Goal: Information Seeking & Learning: Learn about a topic

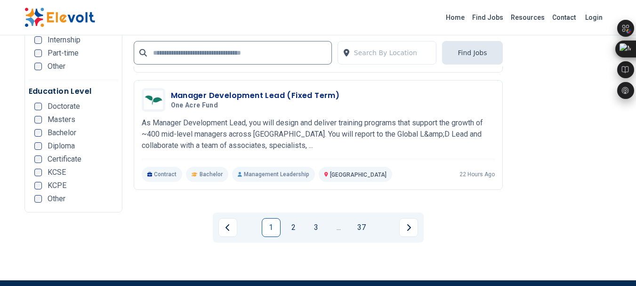
scroll to position [1935, 0]
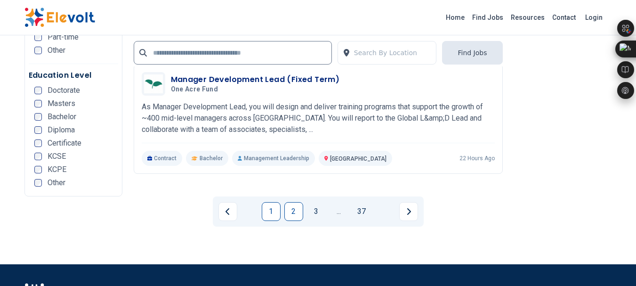
click at [298, 202] on link "2" at bounding box center [293, 211] width 19 height 19
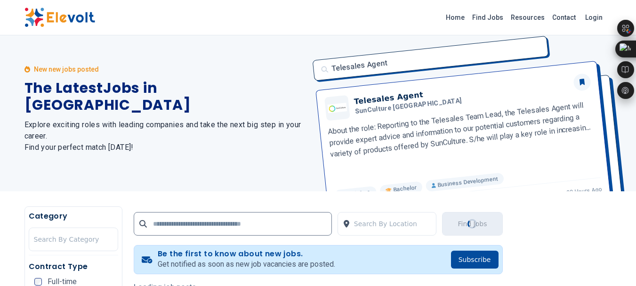
scroll to position [0, 0]
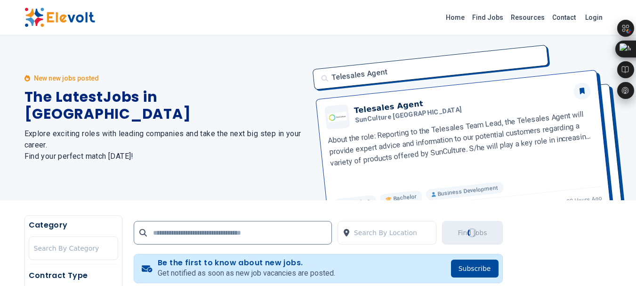
scroll to position [117, 0]
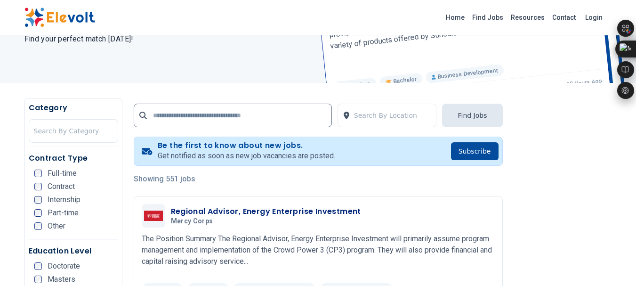
click at [633, 36] on div at bounding box center [625, 80] width 17 height 121
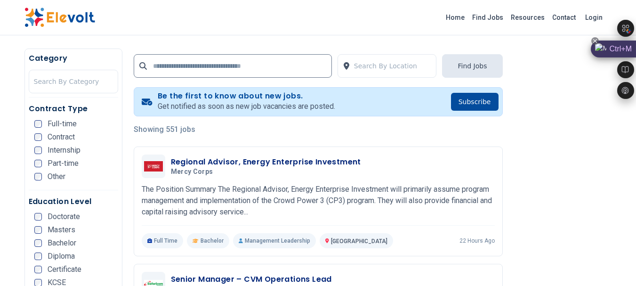
drag, startPoint x: 633, startPoint y: 36, endPoint x: 632, endPoint y: 50, distance: 14.2
click at [636, 50] on div "Ctrl+M" at bounding box center [636, 139] width 0 height 198
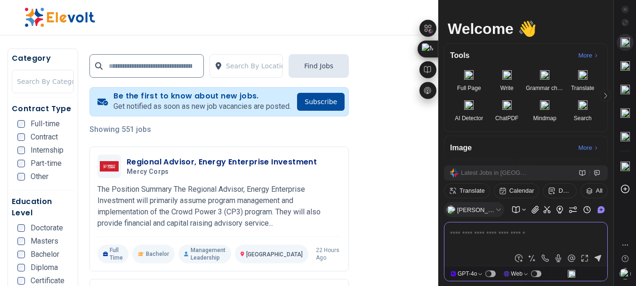
click at [625, 9] on icon at bounding box center [624, 9] width 3 height 3
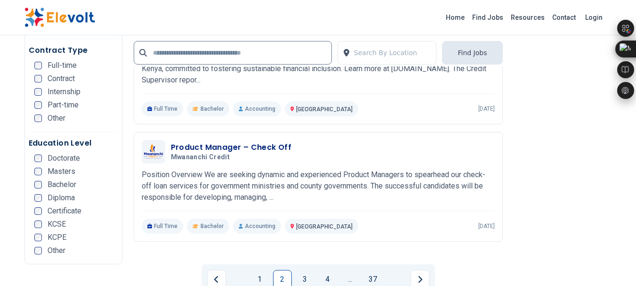
scroll to position [1876, 0]
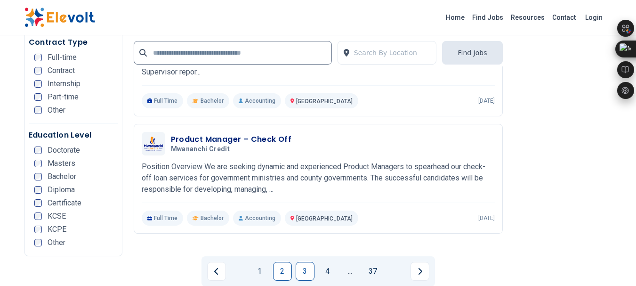
click at [301, 262] on link "3" at bounding box center [305, 271] width 19 height 19
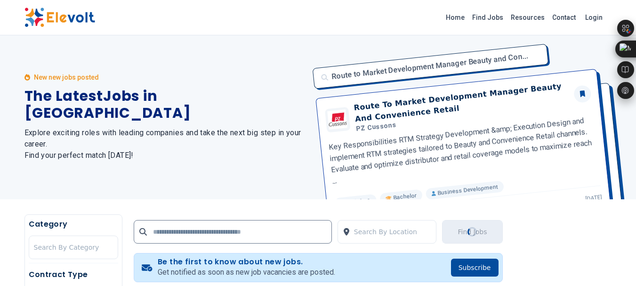
scroll to position [0, 0]
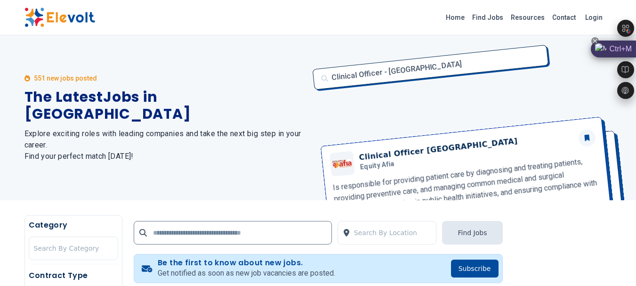
scroll to position [320, 0]
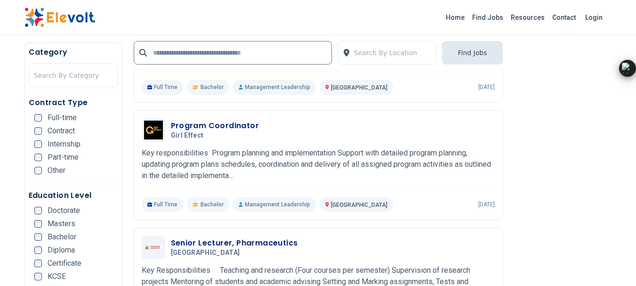
drag, startPoint x: 634, startPoint y: 51, endPoint x: 629, endPoint y: 68, distance: 17.5
click at [629, 68] on div "Ctrl+M" at bounding box center [613, 68] width 45 height 17
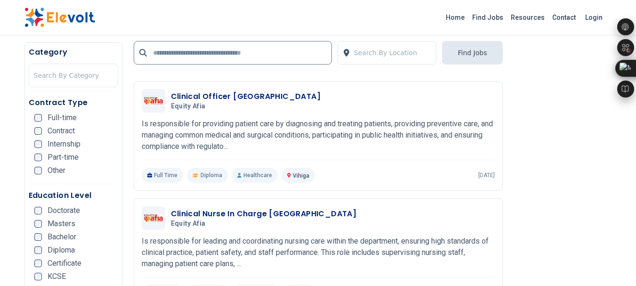
scroll to position [1805, 0]
